Goal: Task Accomplishment & Management: Complete application form

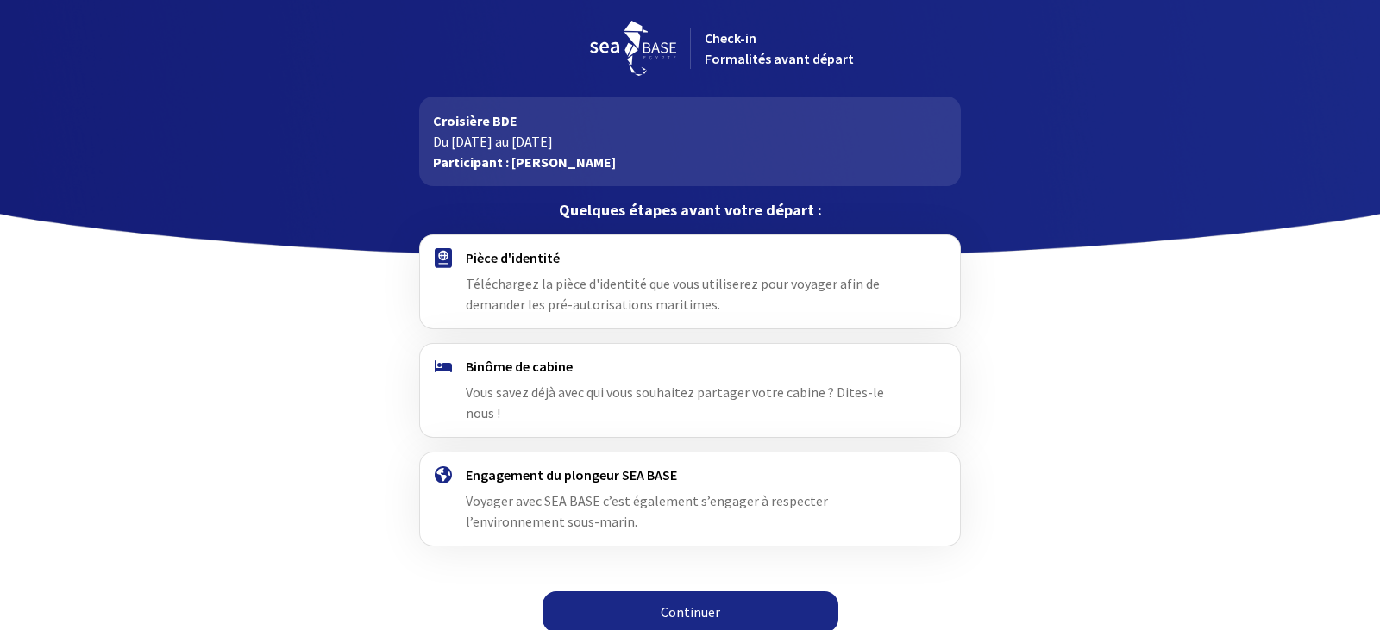
click at [669, 592] on link "Continuer" at bounding box center [690, 612] width 296 height 41
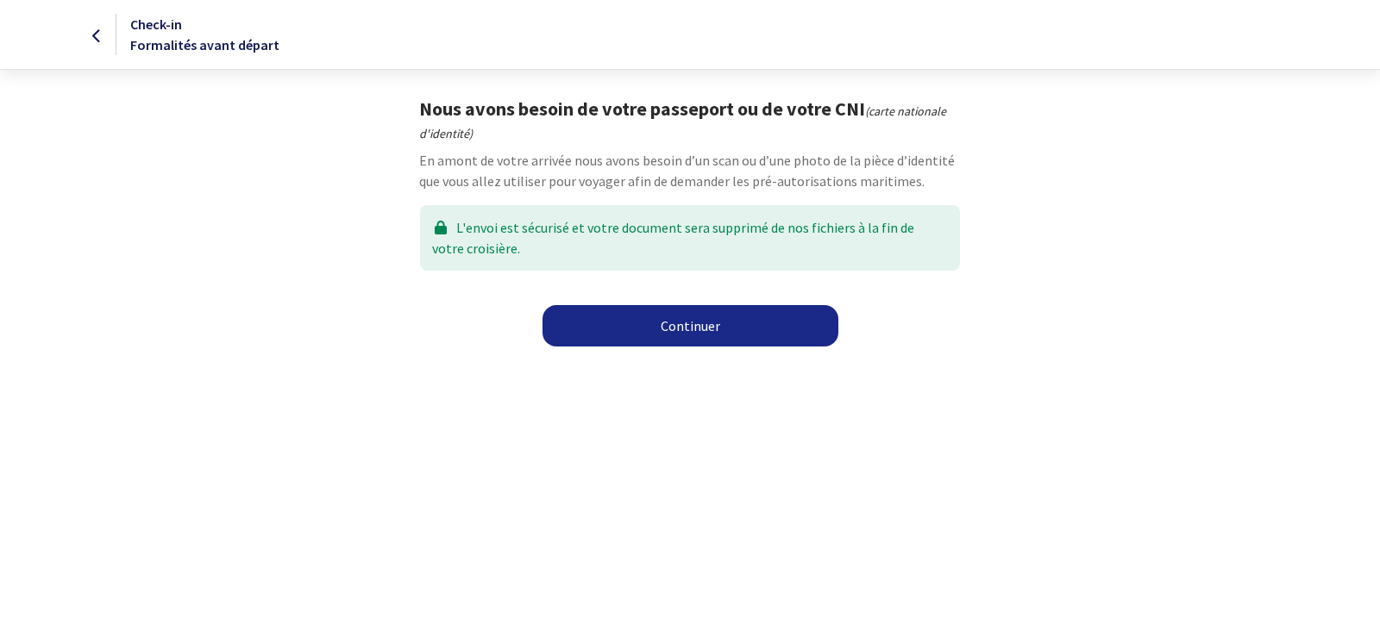
click at [698, 321] on link "Continuer" at bounding box center [690, 325] width 296 height 41
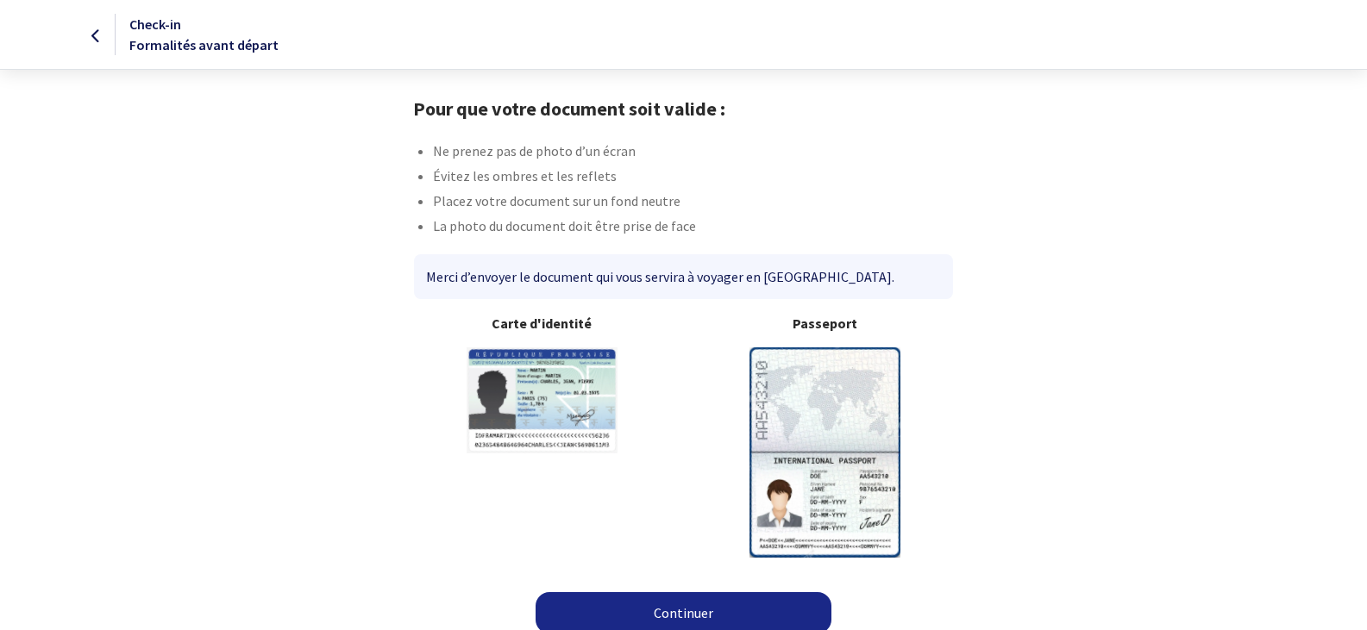
click at [812, 413] on img at bounding box center [824, 452] width 151 height 210
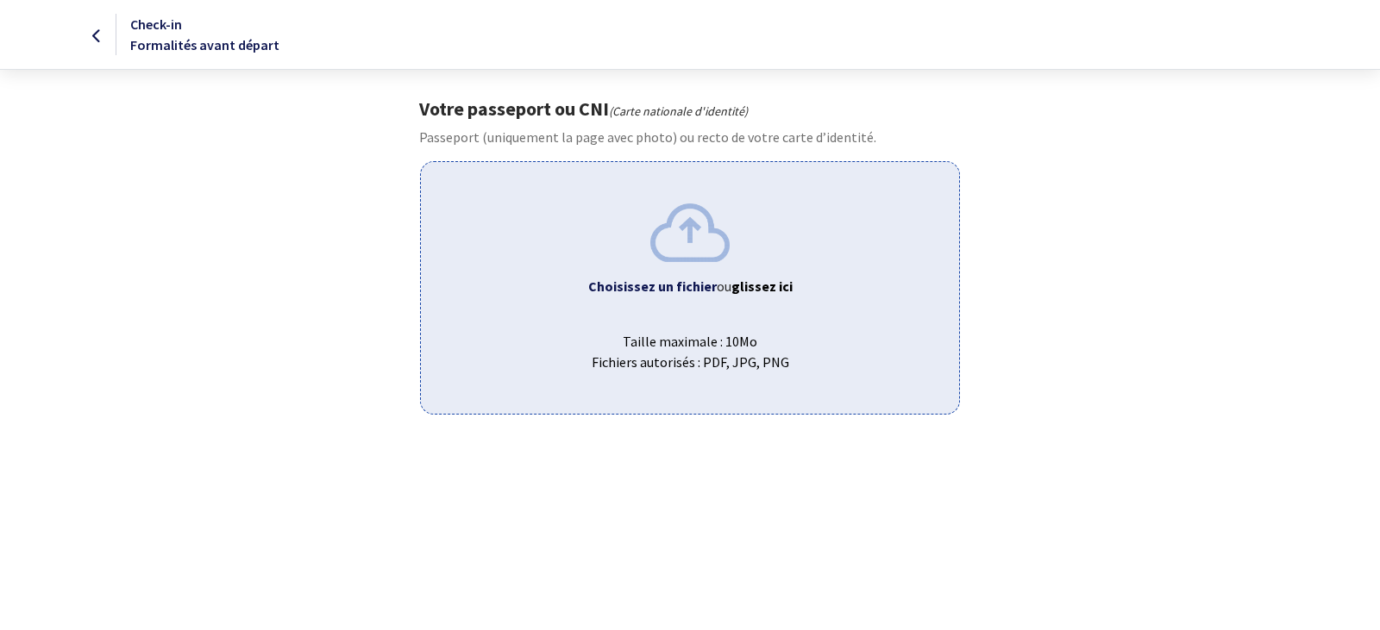
click at [666, 286] on b "Choisissez un fichier" at bounding box center [652, 286] width 128 height 17
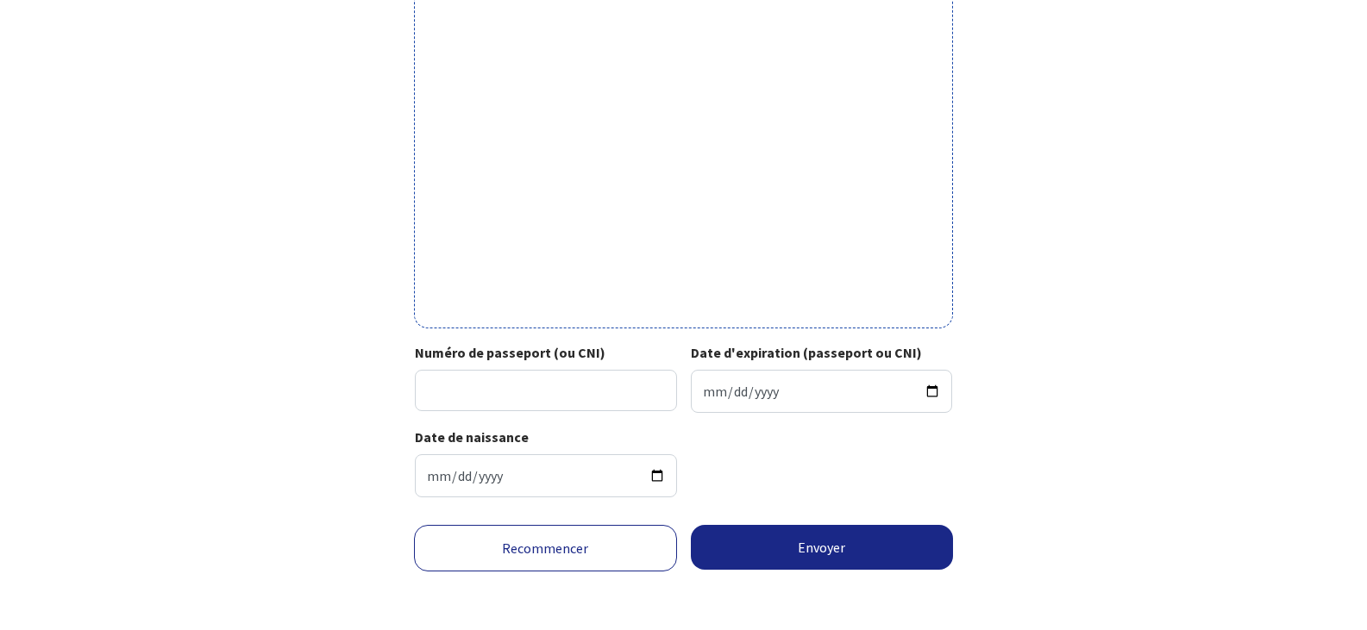
scroll to position [533, 0]
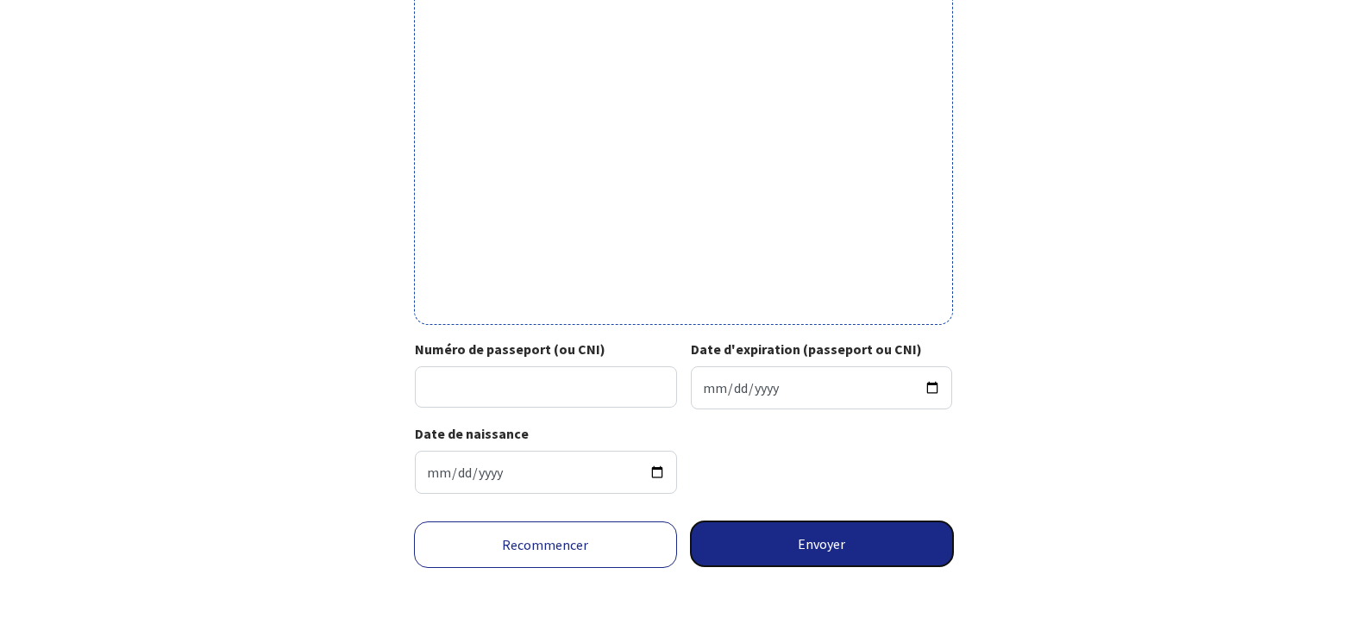
click at [821, 543] on button "Envoyer" at bounding box center [822, 544] width 263 height 45
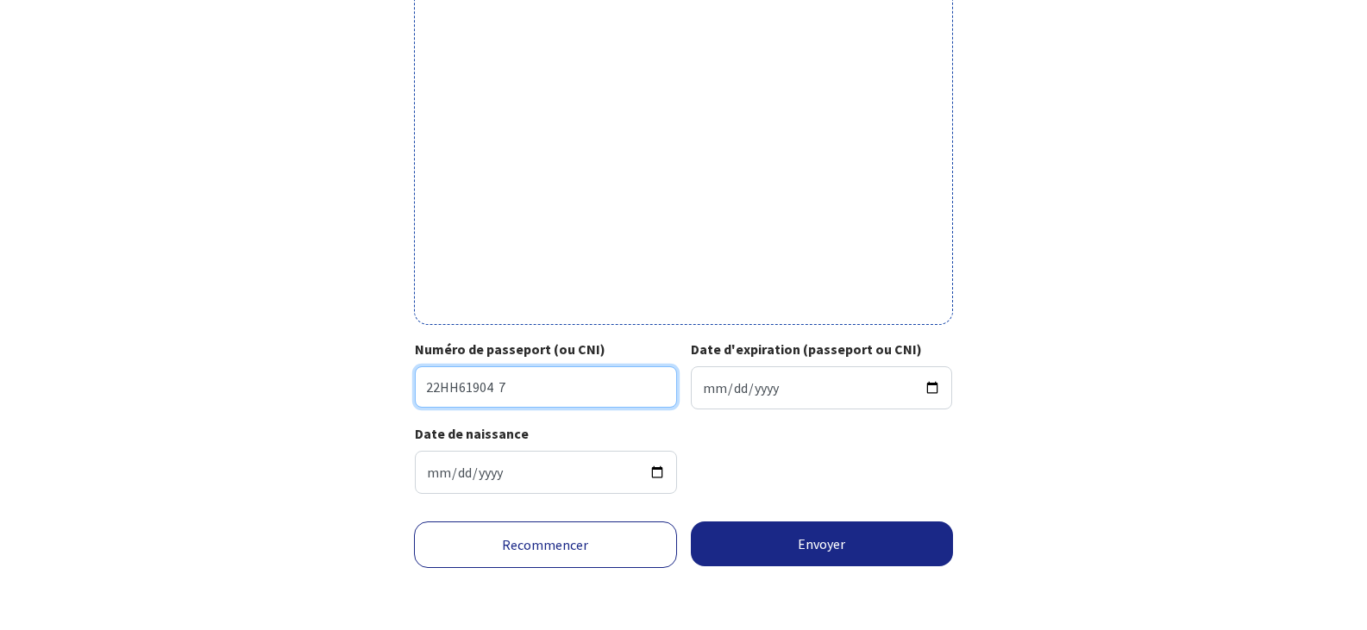
type input "22HH61904 7"
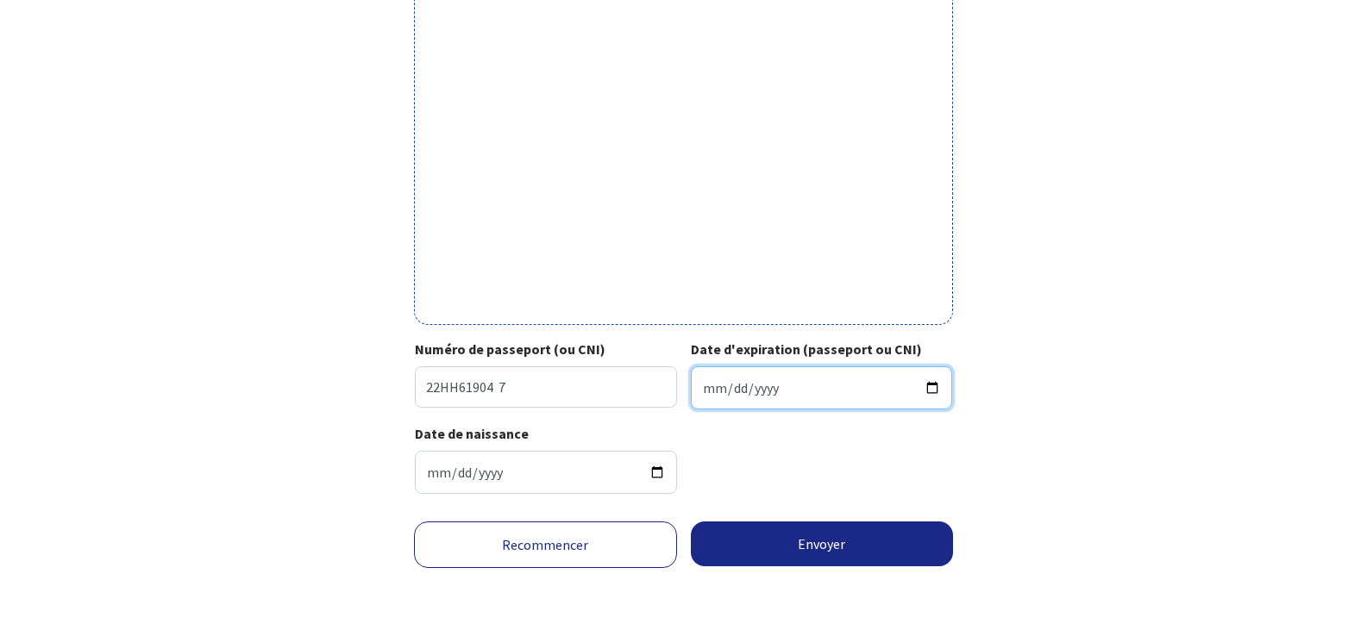
click at [753, 375] on input "Date d'expiration (passeport ou CNI)" at bounding box center [822, 387] width 262 height 43
type input "2032-10-23"
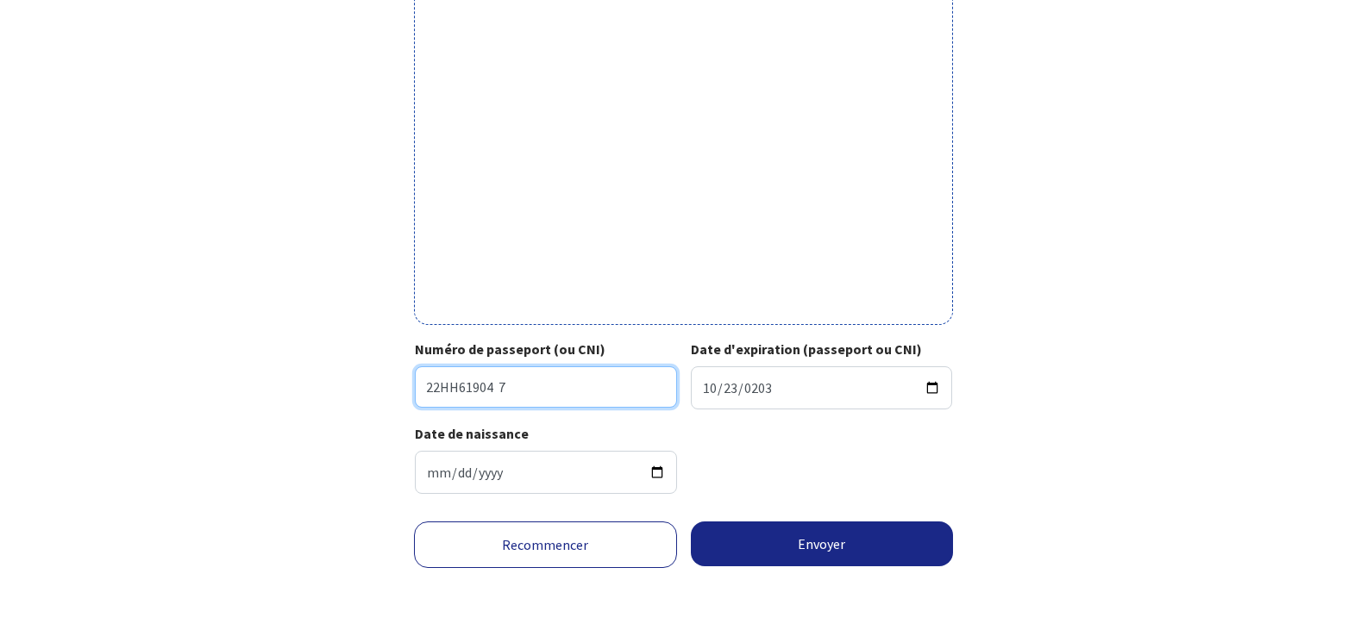
click at [517, 393] on input "22HH61904 7" at bounding box center [546, 386] width 262 height 41
type input "22HH61904"
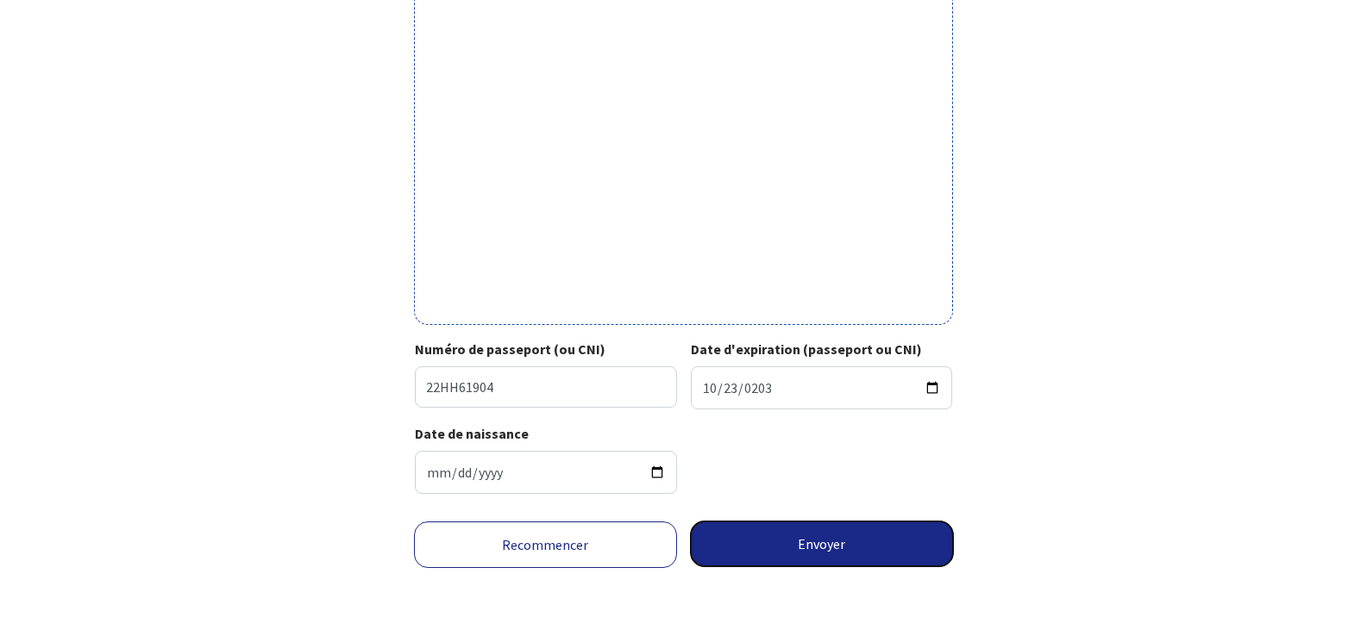
click at [816, 542] on button "Envoyer" at bounding box center [822, 544] width 263 height 45
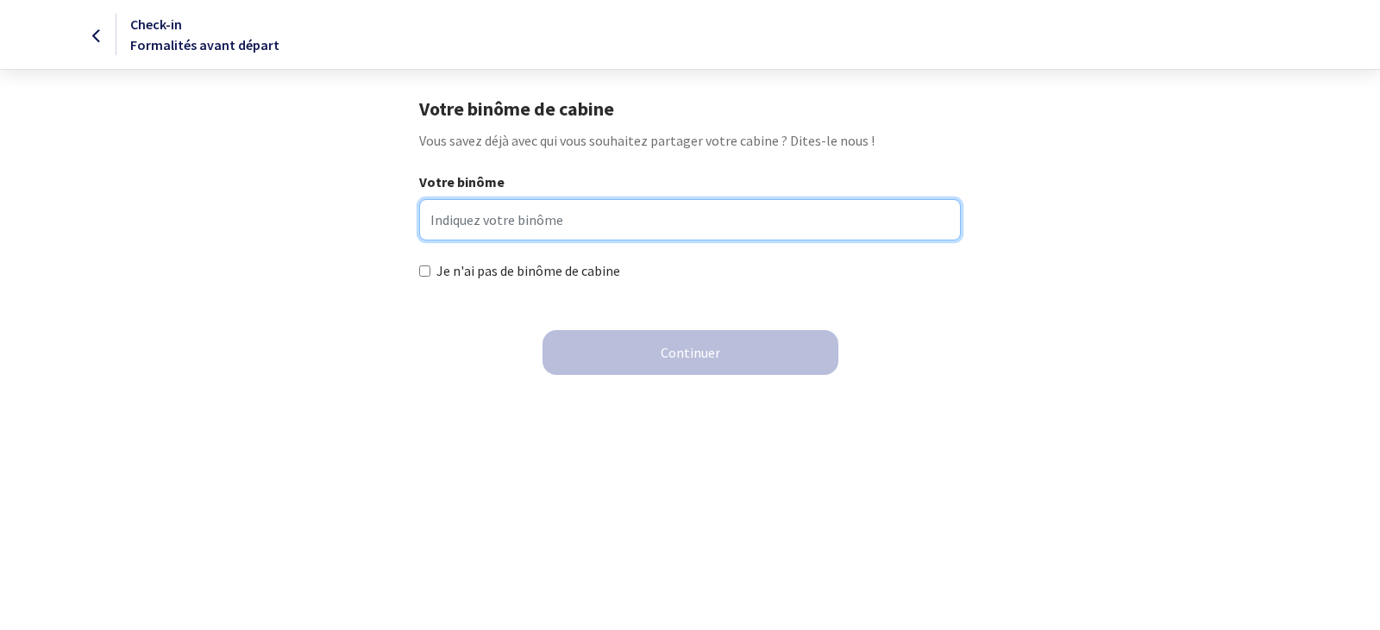
click at [430, 213] on input "Votre binôme" at bounding box center [689, 219] width 541 height 41
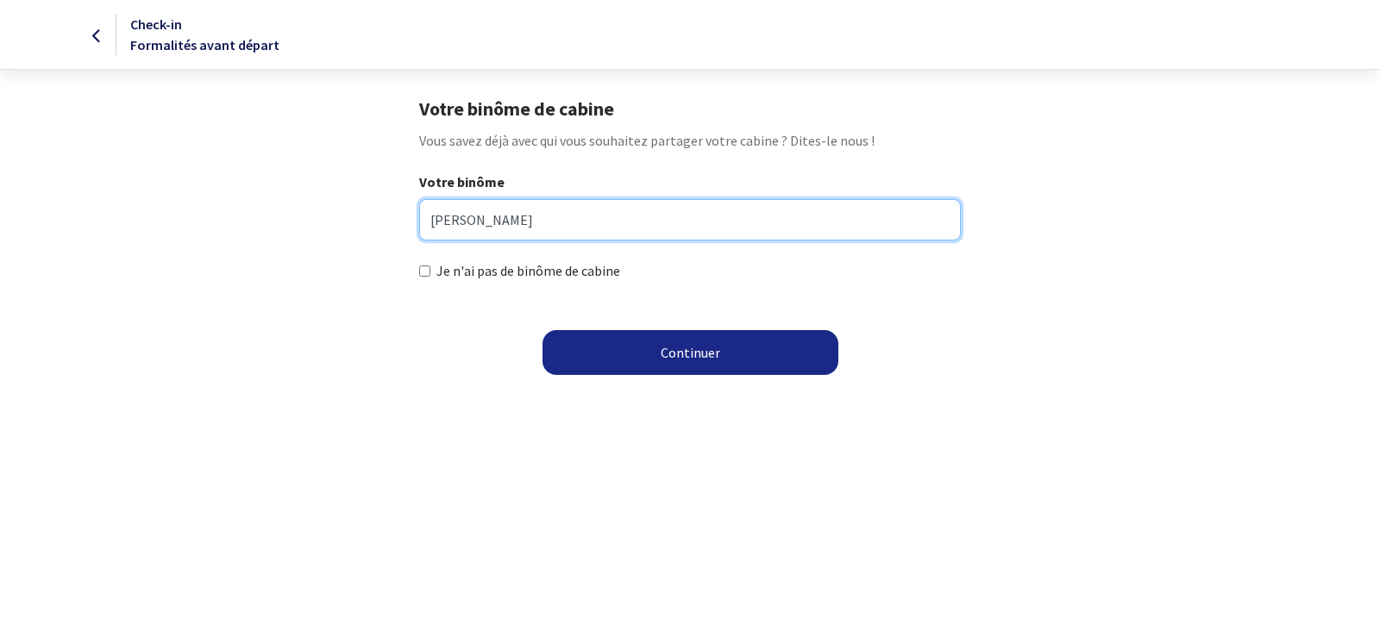
type input "Gilles NOBLET"
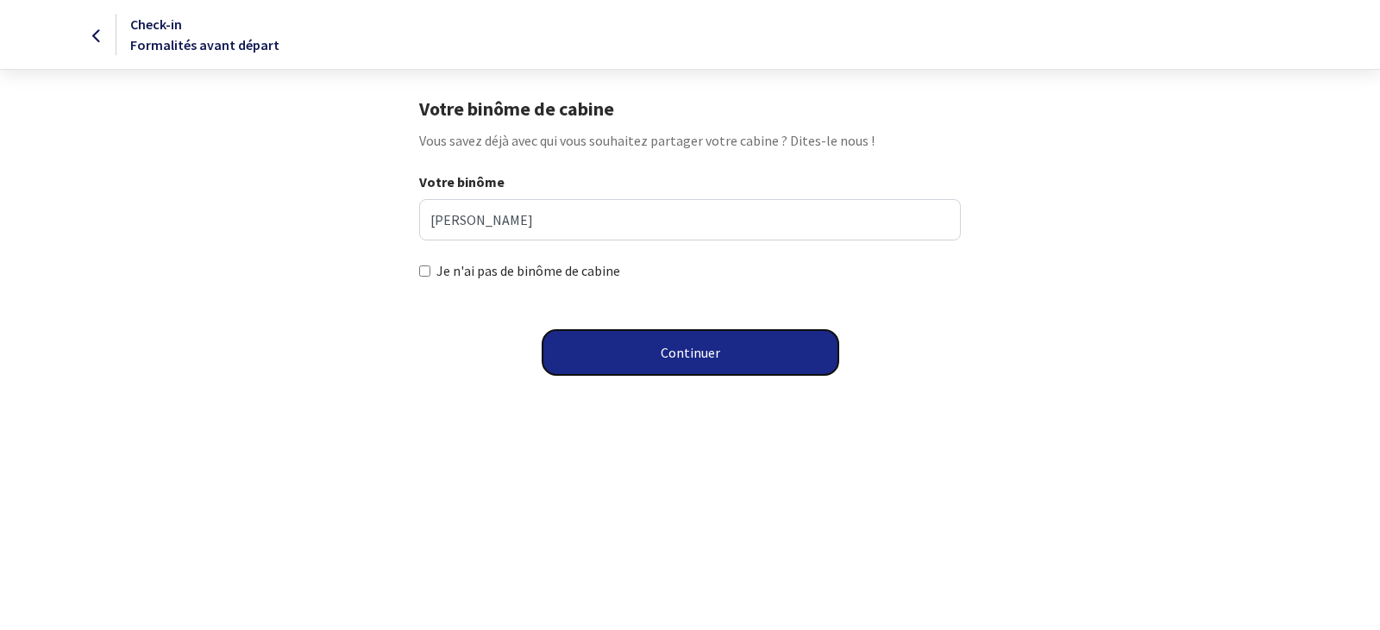
click at [686, 355] on button "Continuer" at bounding box center [690, 352] width 296 height 45
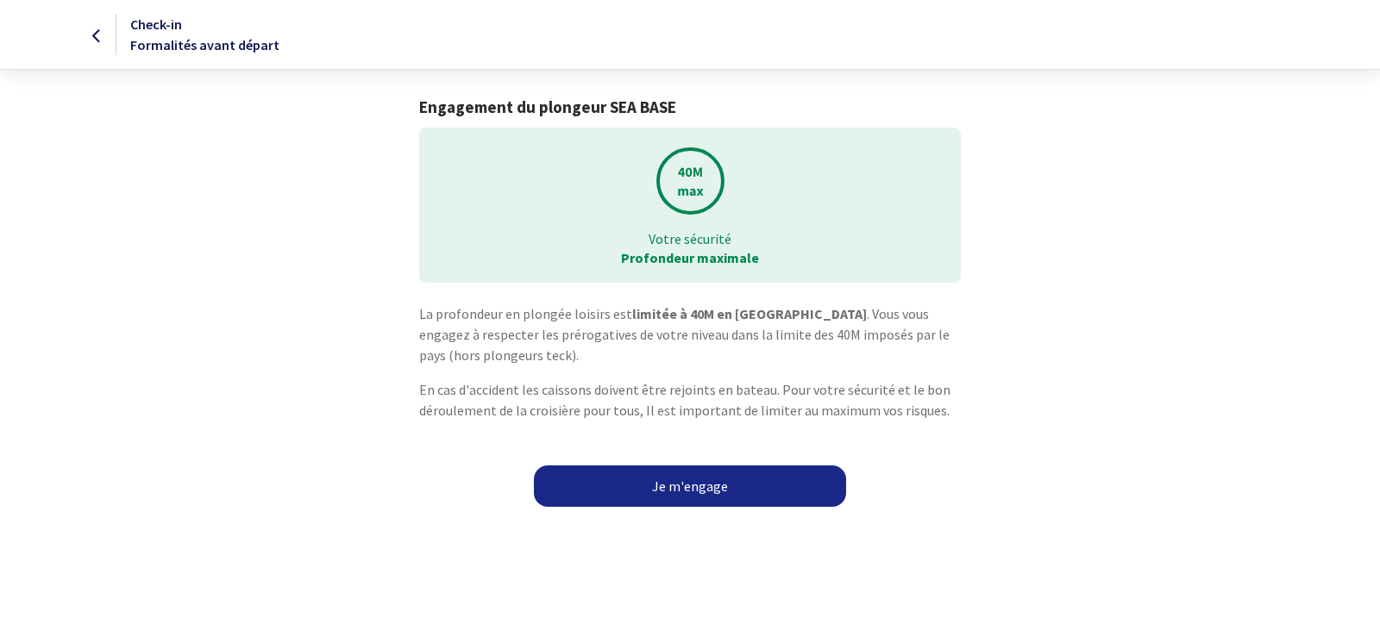
click at [674, 479] on link "Je m'engage" at bounding box center [690, 486] width 312 height 41
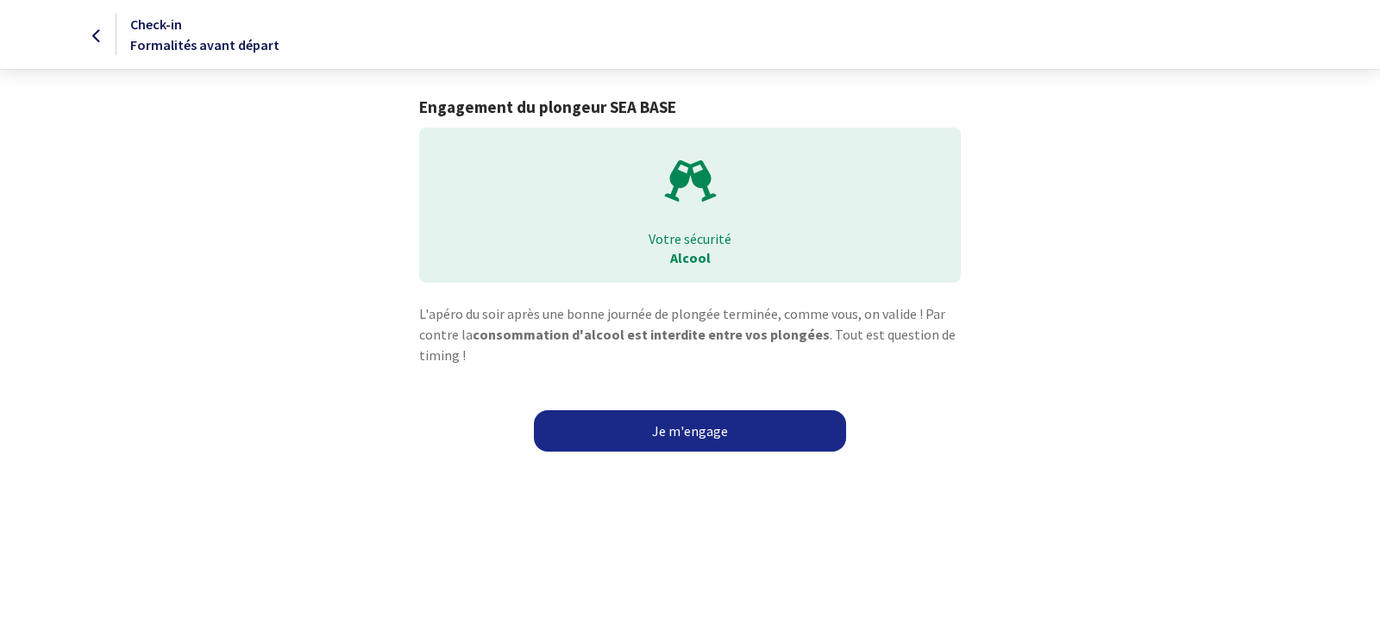
click at [671, 425] on link "Je m'engage" at bounding box center [690, 430] width 312 height 41
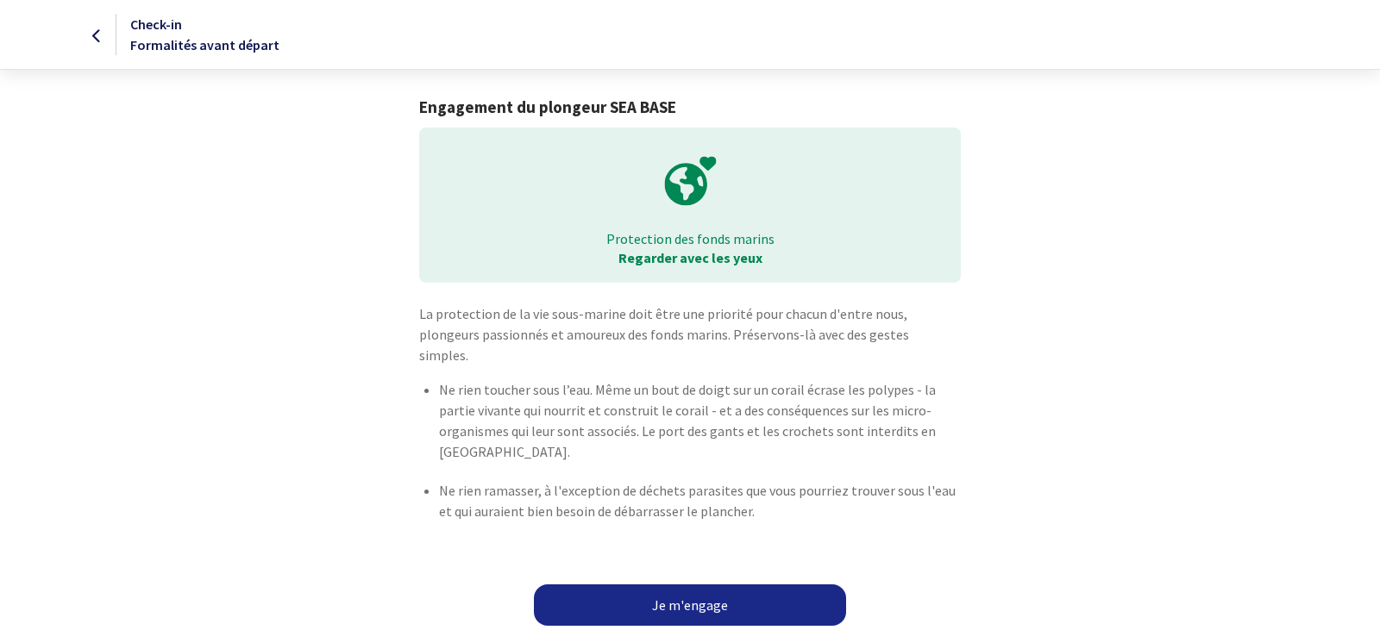
click at [664, 585] on link "Je m'engage" at bounding box center [690, 605] width 312 height 41
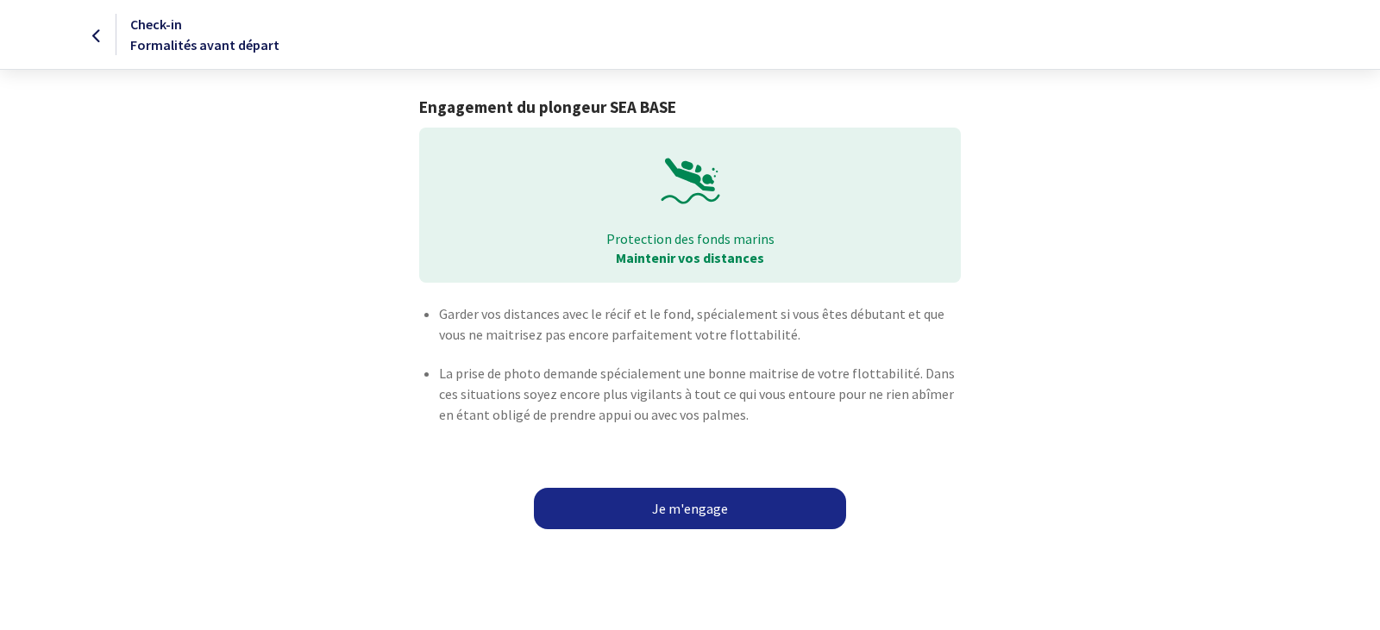
click at [681, 493] on link "Je m'engage" at bounding box center [690, 508] width 312 height 41
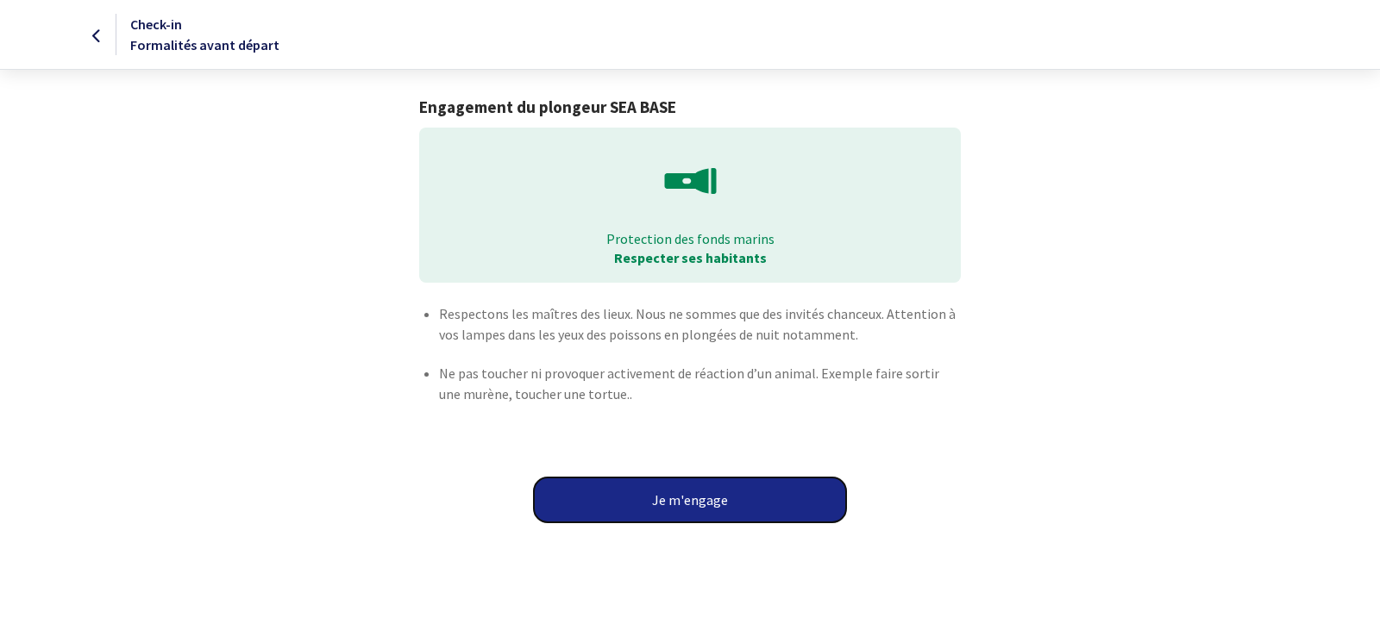
click at [681, 488] on button "Je m'engage" at bounding box center [690, 500] width 312 height 45
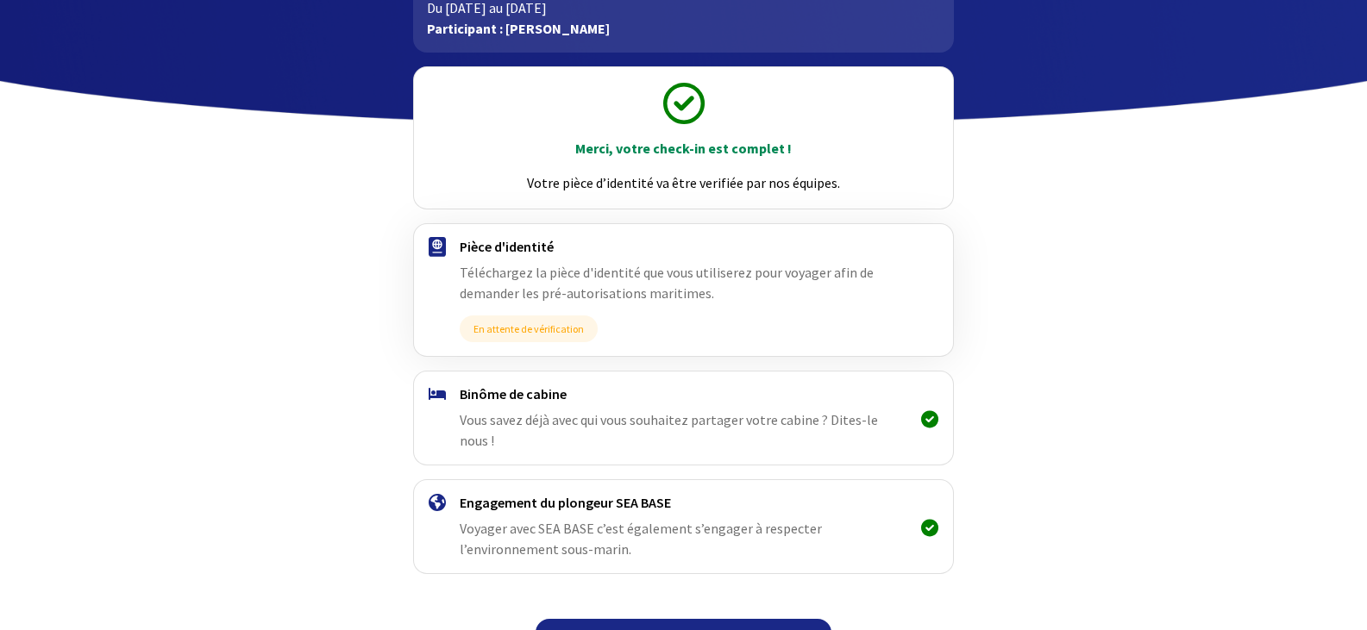
scroll to position [153, 0]
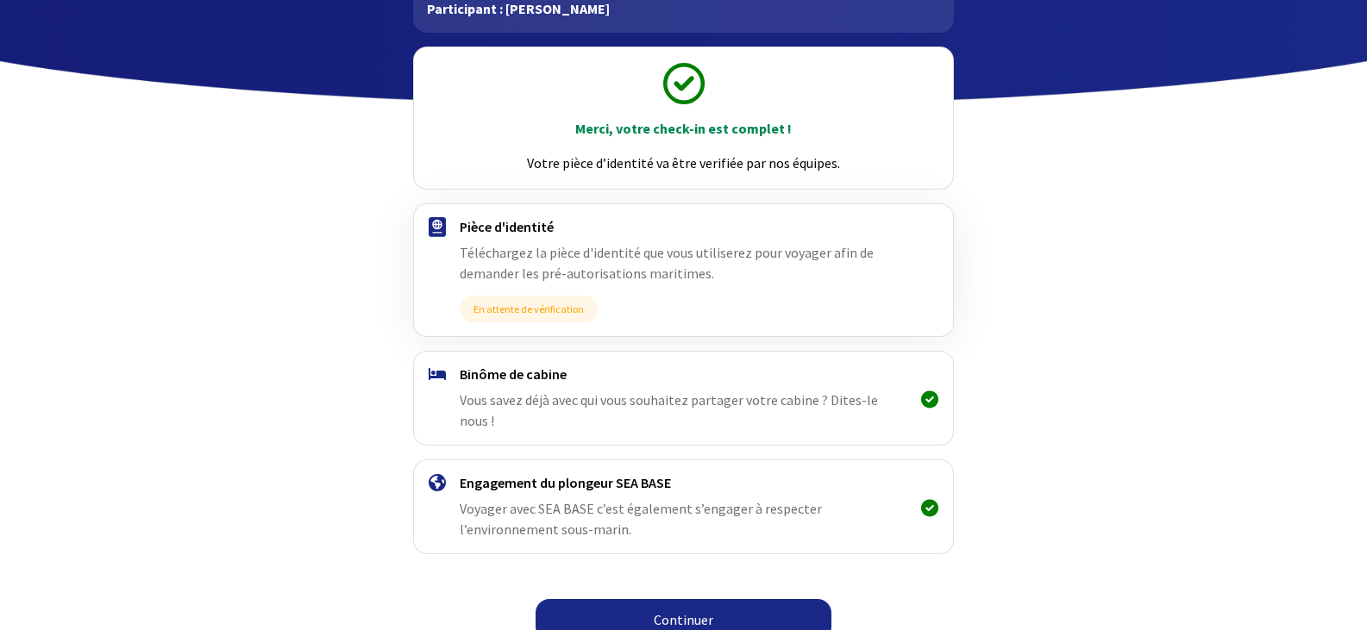
click at [672, 599] on link "Continuer" at bounding box center [683, 619] width 296 height 41
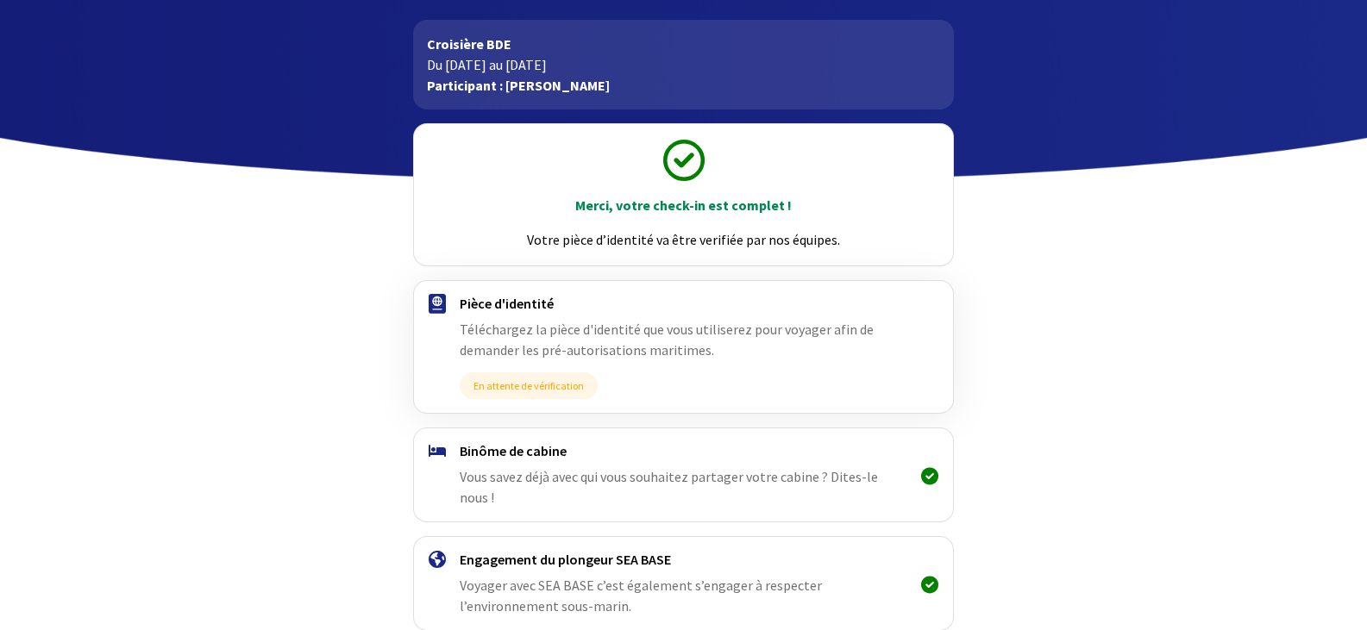
scroll to position [153, 0]
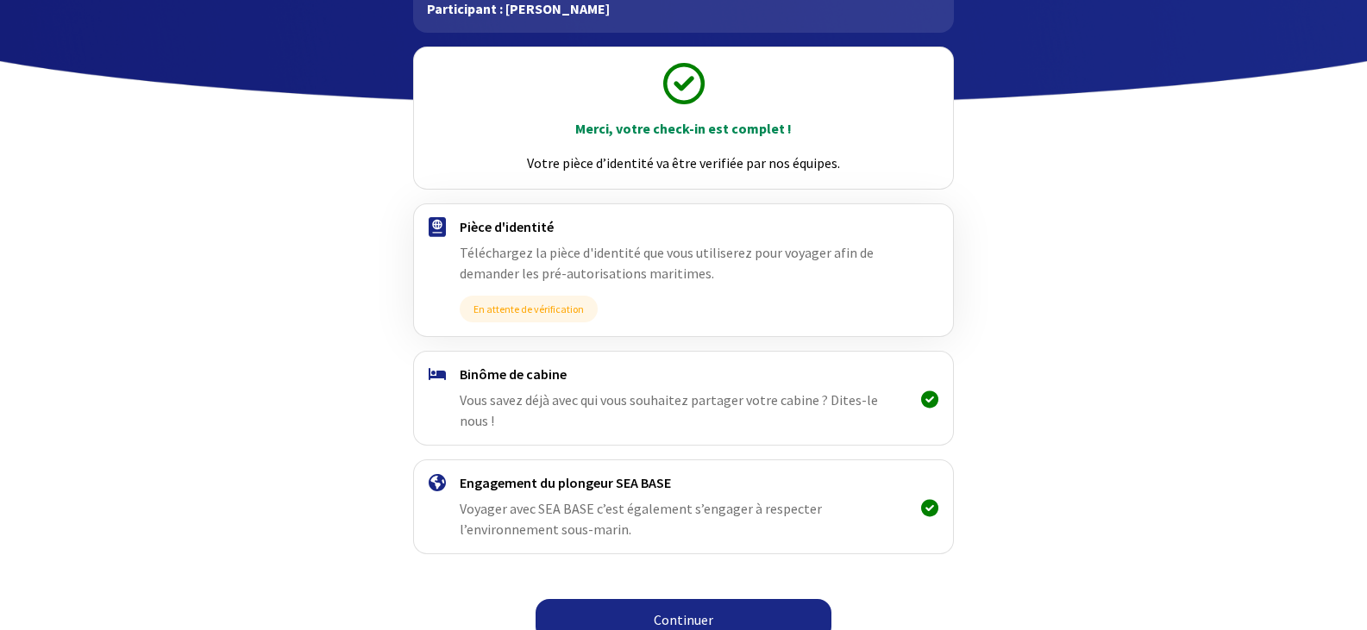
click at [678, 599] on link "Continuer" at bounding box center [683, 619] width 296 height 41
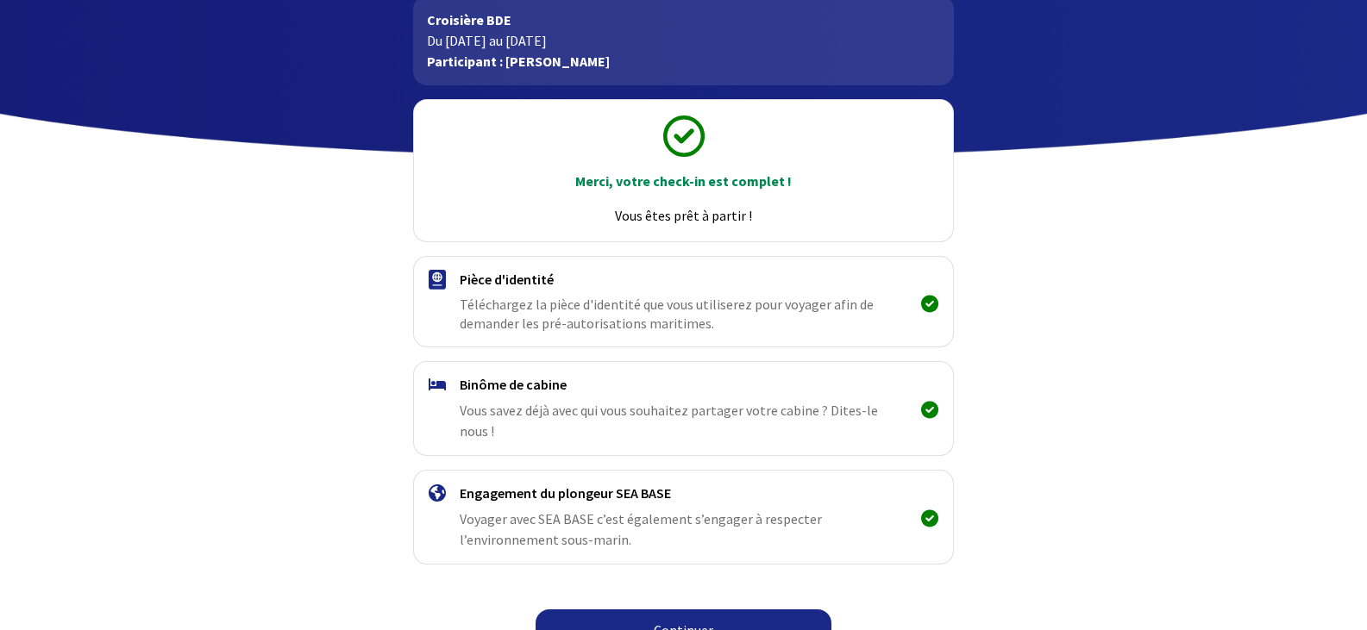
scroll to position [111, 0]
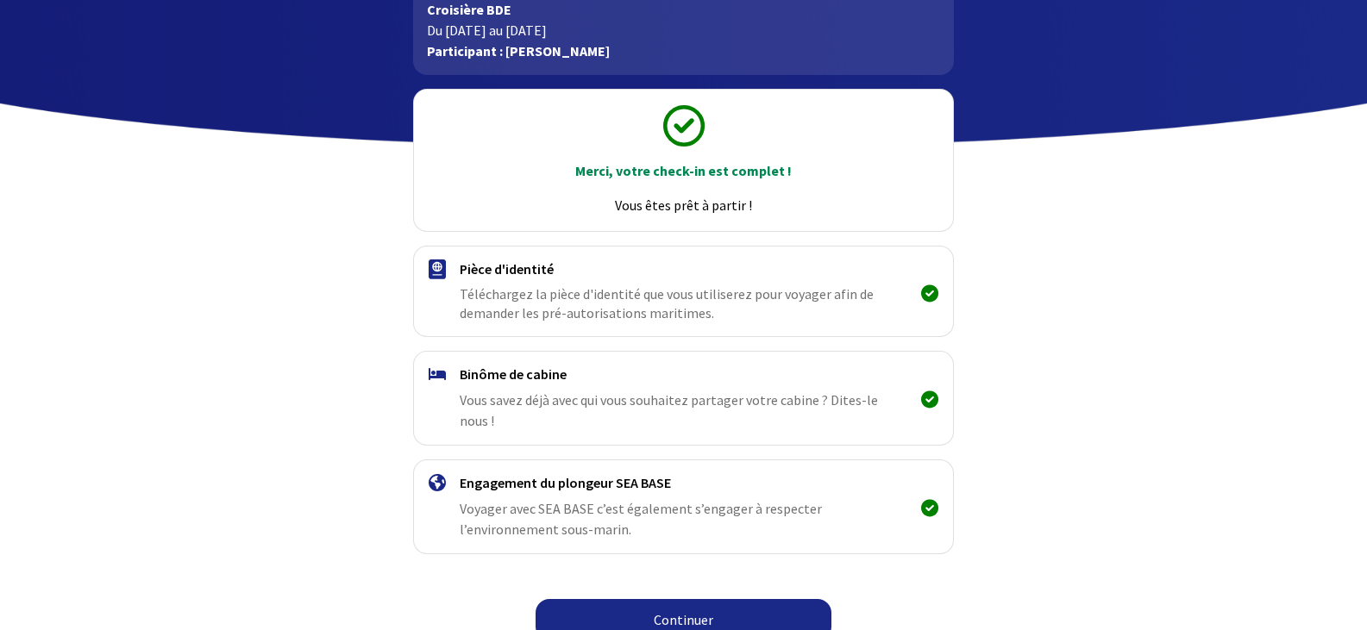
click at [713, 599] on link "Continuer" at bounding box center [683, 619] width 296 height 41
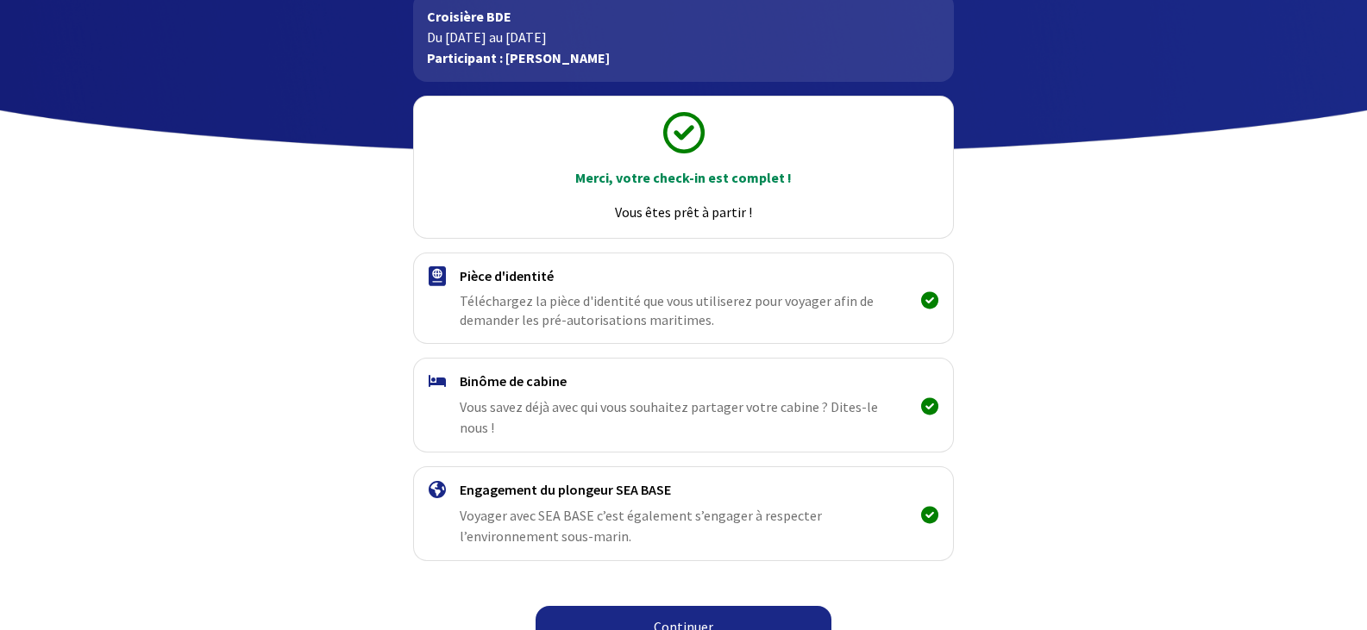
scroll to position [111, 0]
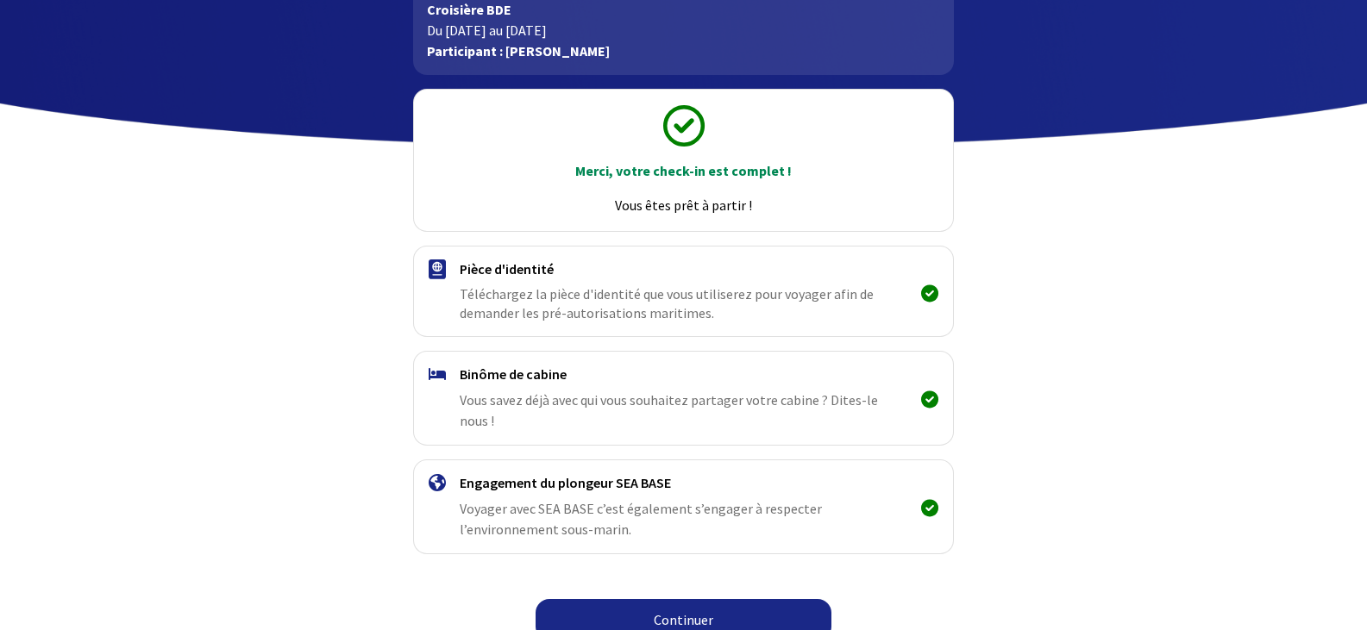
click at [676, 599] on link "Continuer" at bounding box center [683, 619] width 296 height 41
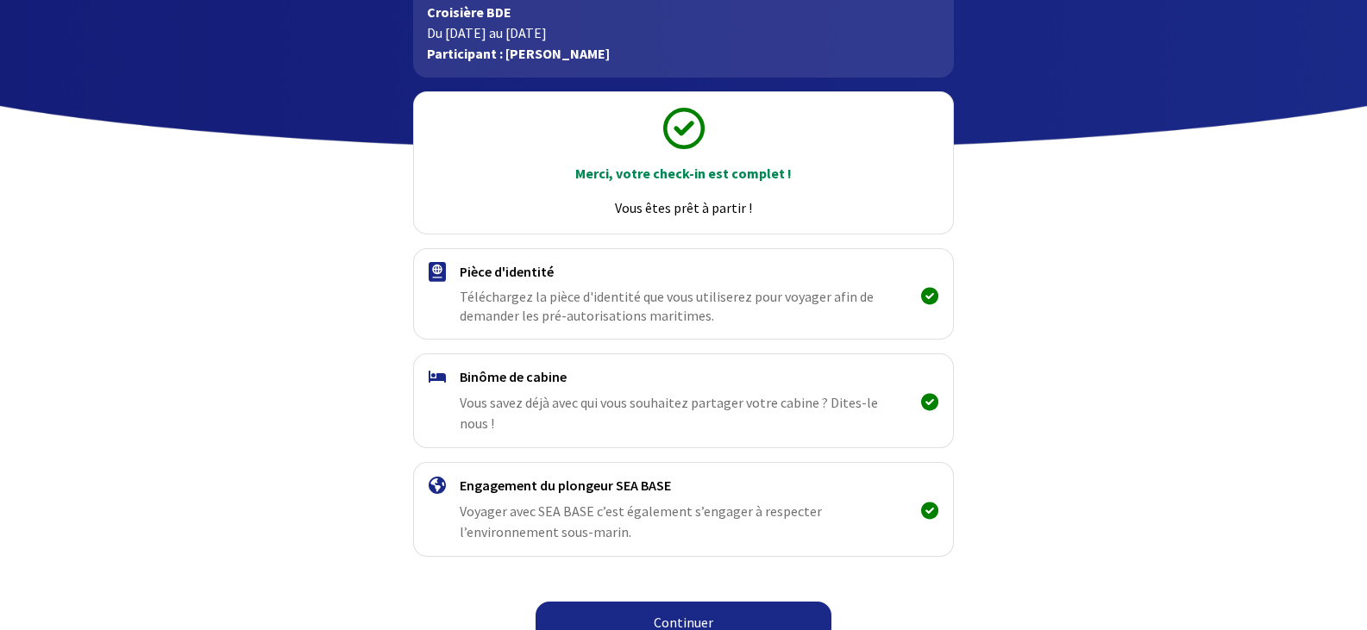
scroll to position [111, 0]
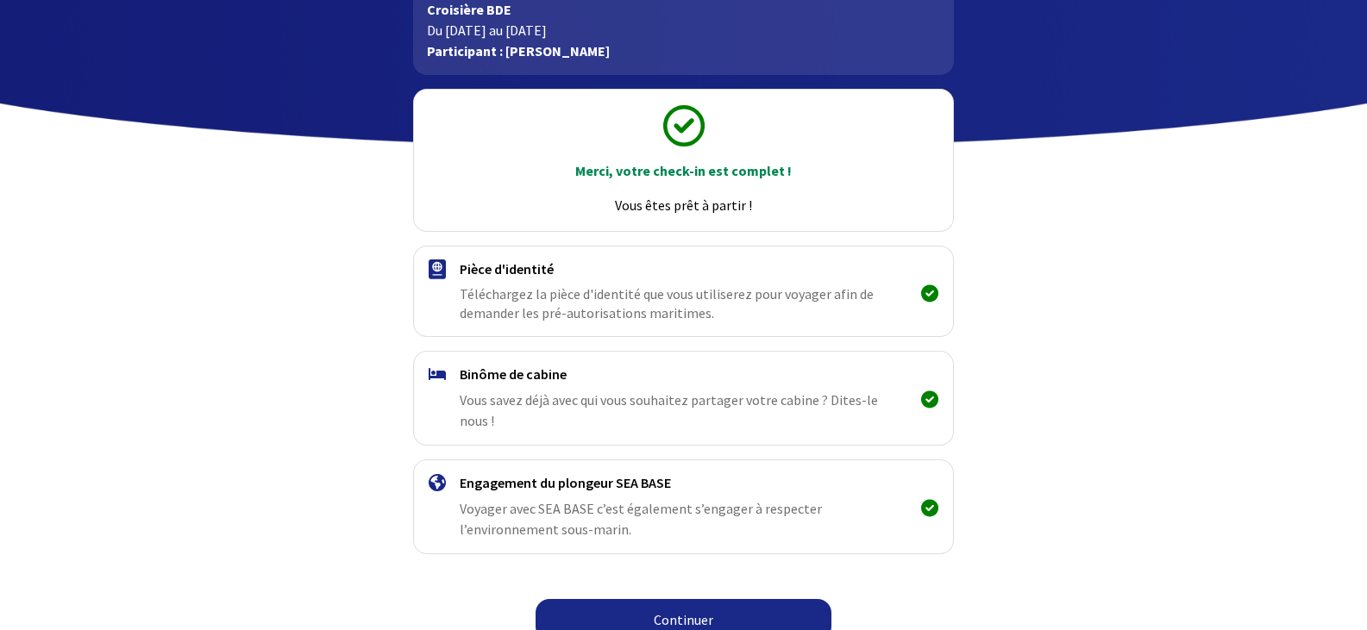
click at [676, 599] on link "Continuer" at bounding box center [683, 619] width 296 height 41
